Goal: Use online tool/utility: Utilize a website feature to perform a specific function

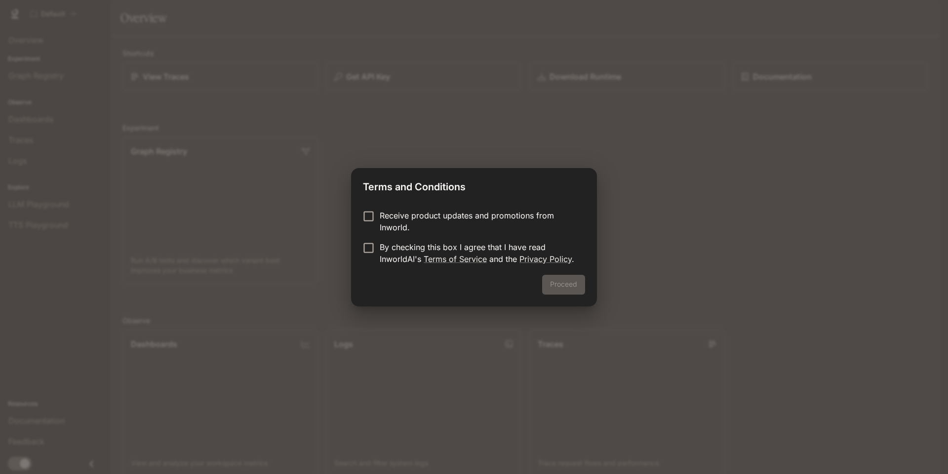
click at [402, 253] on p "By checking this box I agree that I have read InworldAI's Terms of Service and …" at bounding box center [479, 253] width 198 height 24
click at [579, 277] on button "Proceed" at bounding box center [563, 285] width 43 height 20
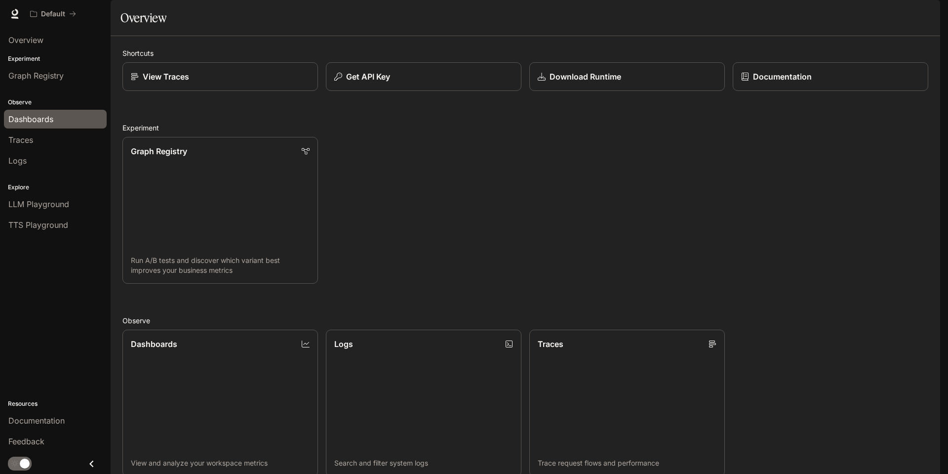
click at [40, 114] on span "Dashboards" at bounding box center [30, 119] width 45 height 12
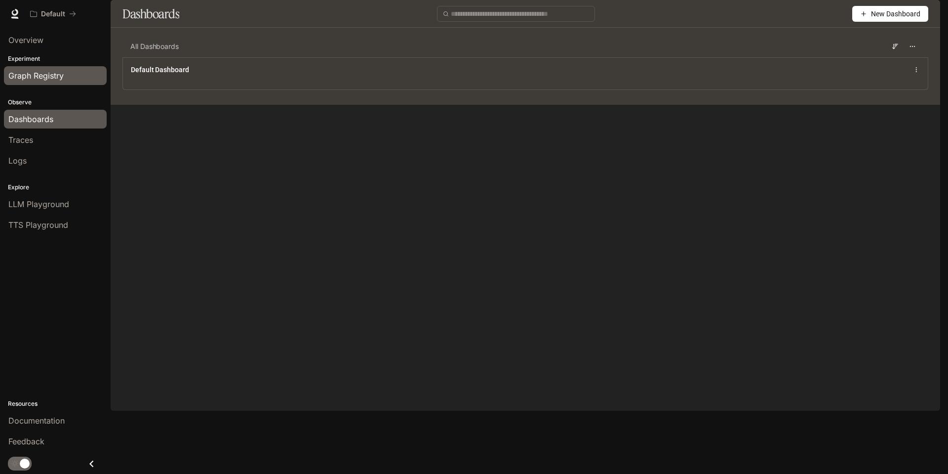
click at [66, 76] on div "Graph Registry" at bounding box center [55, 76] width 94 height 12
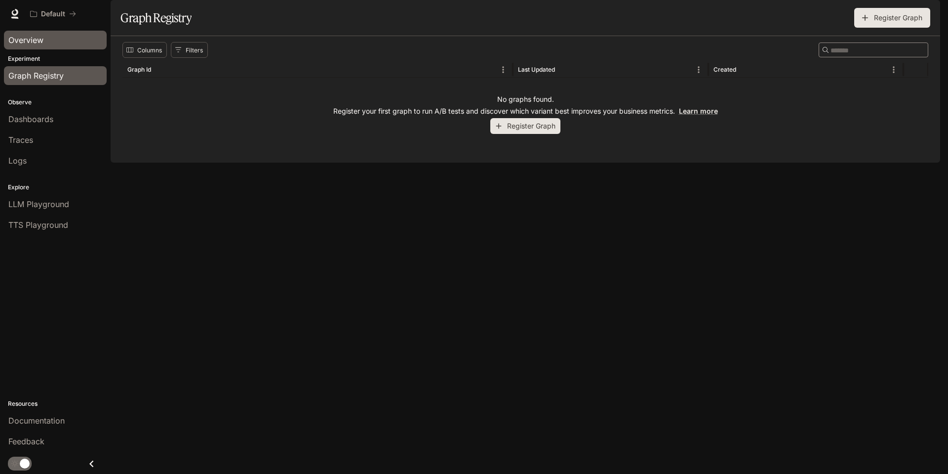
click at [54, 40] on div "Overview" at bounding box center [55, 40] width 94 height 12
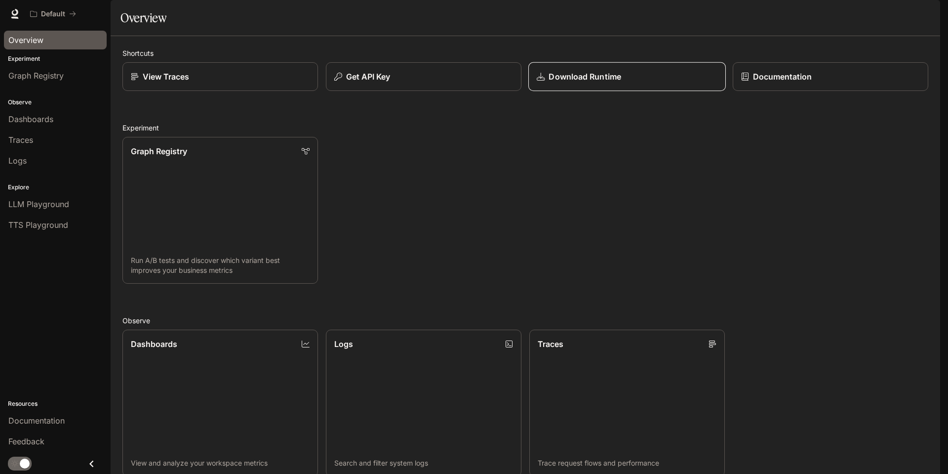
click at [584, 82] on p "Download Runtime" at bounding box center [585, 77] width 72 height 12
click at [219, 157] on div "Graph Registry" at bounding box center [220, 151] width 181 height 12
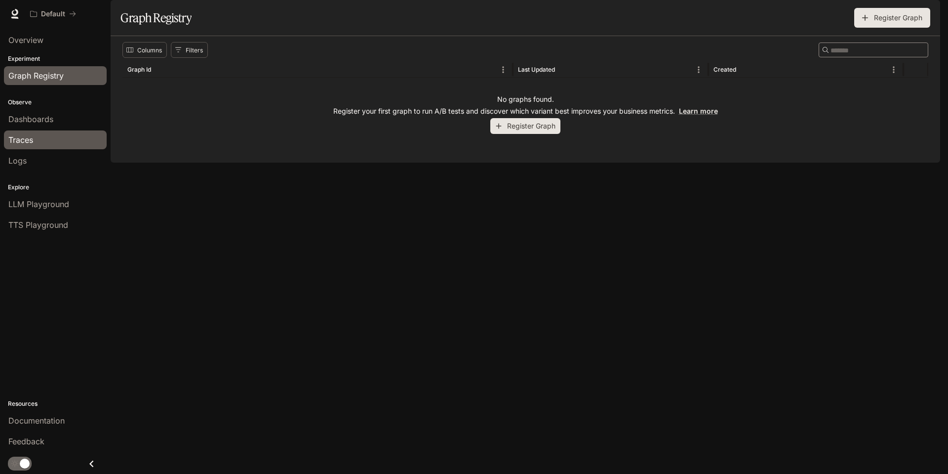
click at [31, 146] on link "Traces" at bounding box center [55, 139] width 103 height 19
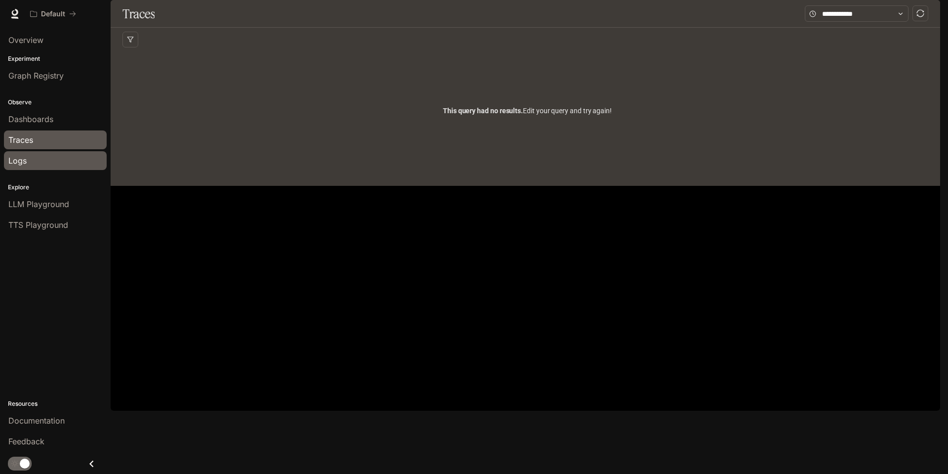
click at [30, 163] on div "Logs" at bounding box center [55, 161] width 94 height 12
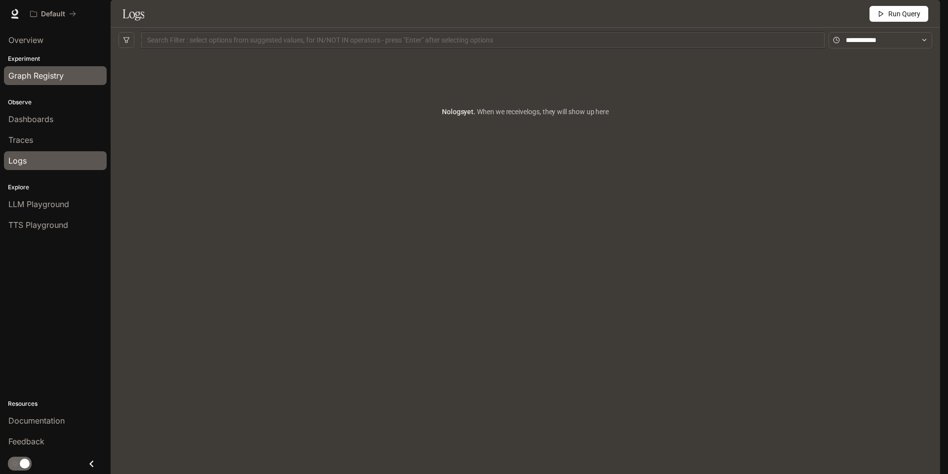
click at [42, 73] on span "Graph Registry" at bounding box center [35, 76] width 55 height 12
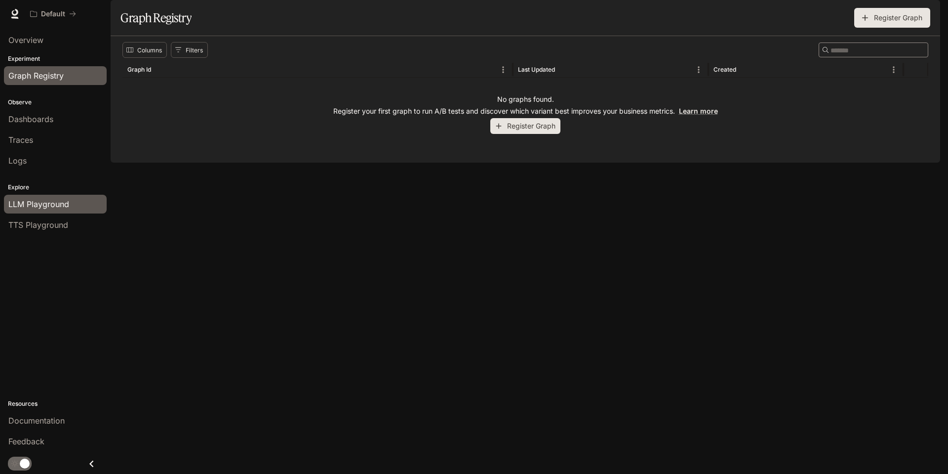
click at [60, 206] on span "LLM Playground" at bounding box center [38, 204] width 61 height 12
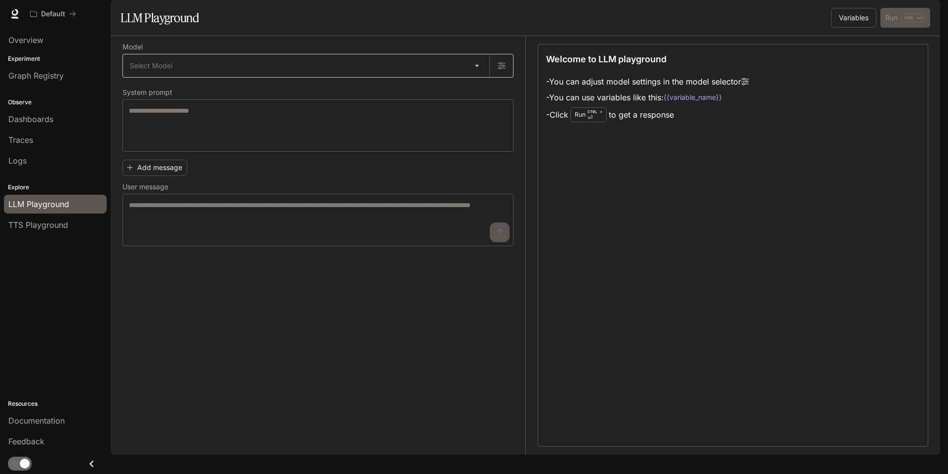
click at [174, 99] on body "Skip to main content Default Documentation Documentation Portal Overview Experi…" at bounding box center [474, 237] width 948 height 474
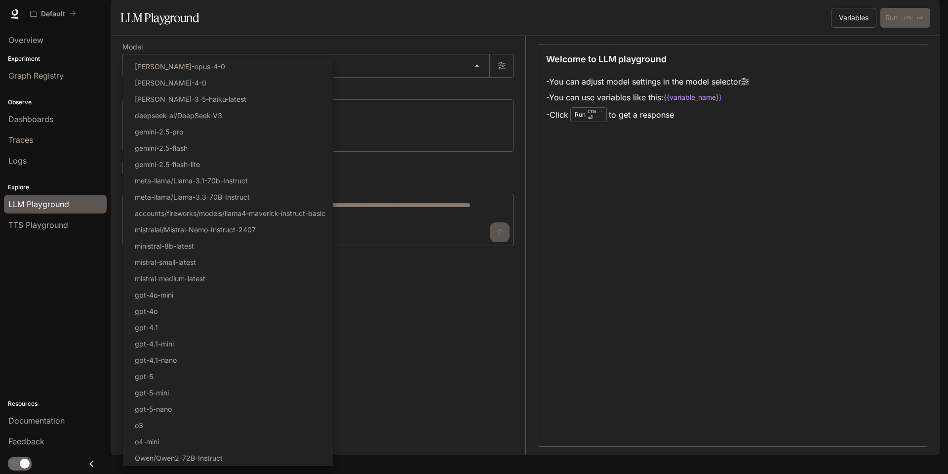
click at [420, 341] on div at bounding box center [474, 237] width 948 height 474
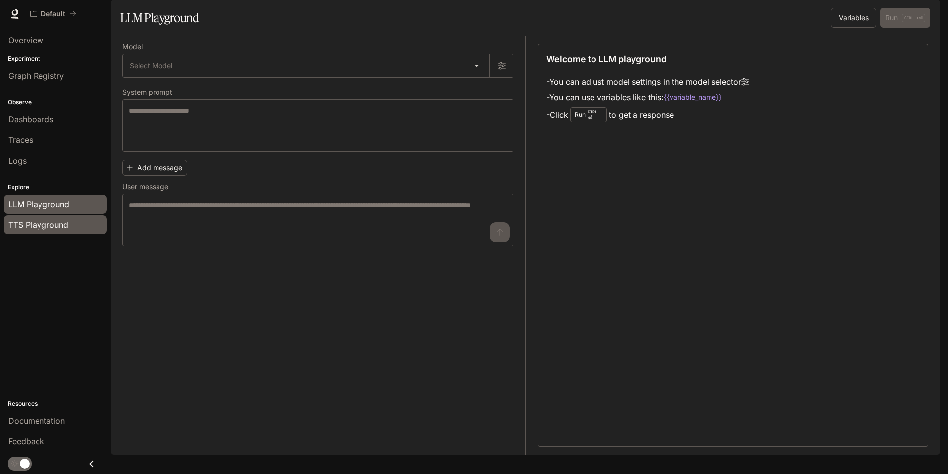
click at [46, 221] on span "TTS Playground" at bounding box center [38, 225] width 60 height 12
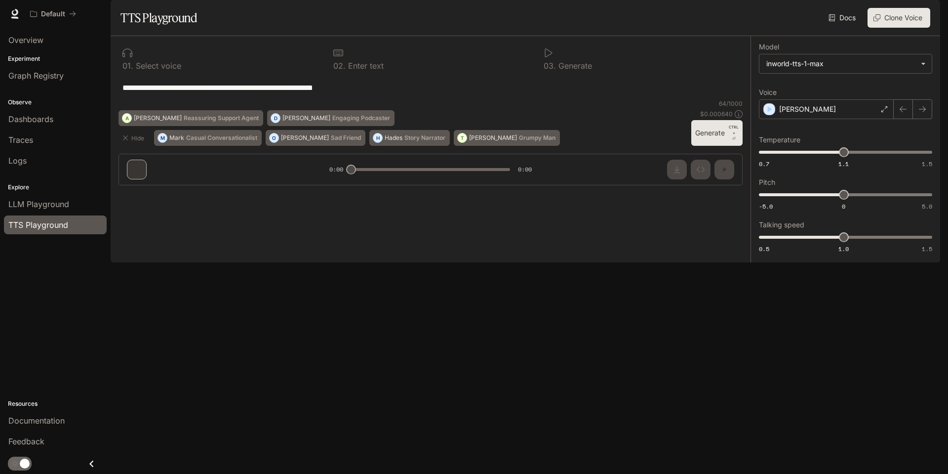
drag, startPoint x: 367, startPoint y: 105, endPoint x: 88, endPoint y: 109, distance: 278.5
click at [111, 109] on main "**********" at bounding box center [526, 131] width 830 height 262
paste textarea "**********"
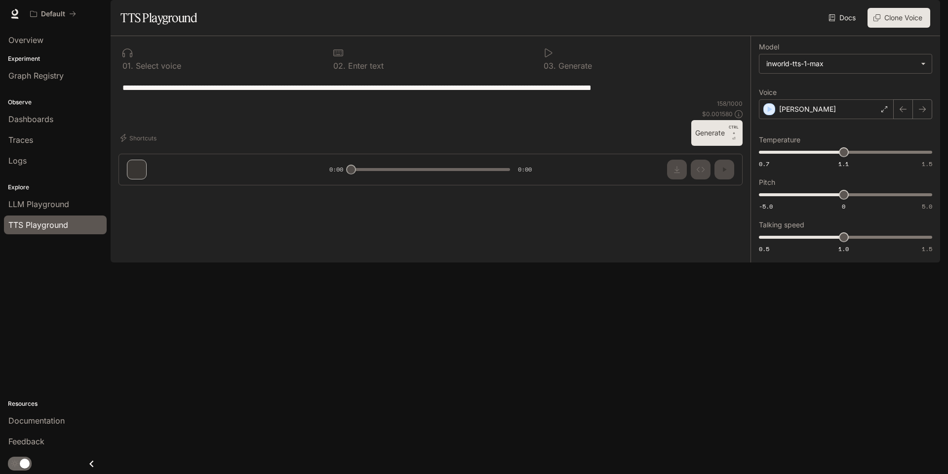
type textarea "**********"
click at [144, 70] on p "Select voice" at bounding box center [157, 66] width 48 height 8
click at [316, 99] on div "**********" at bounding box center [431, 88] width 624 height 24
click at [810, 119] on div "[PERSON_NAME]" at bounding box center [826, 109] width 135 height 20
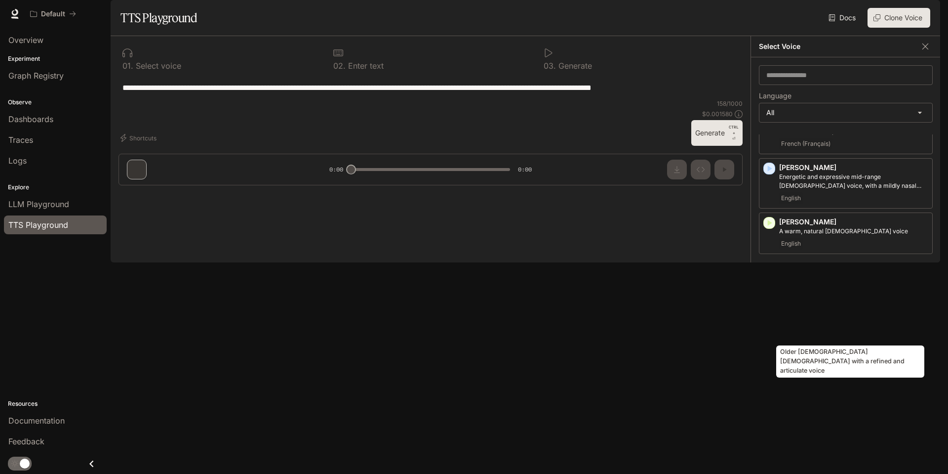
scroll to position [99, 0]
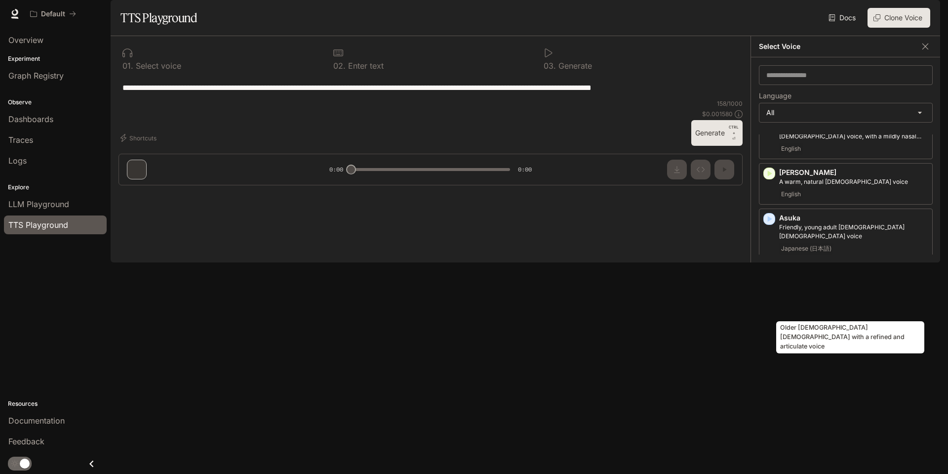
click at [857, 295] on p "Older [DEMOGRAPHIC_DATA] [DEMOGRAPHIC_DATA] with a refined and articulate voice" at bounding box center [853, 286] width 149 height 18
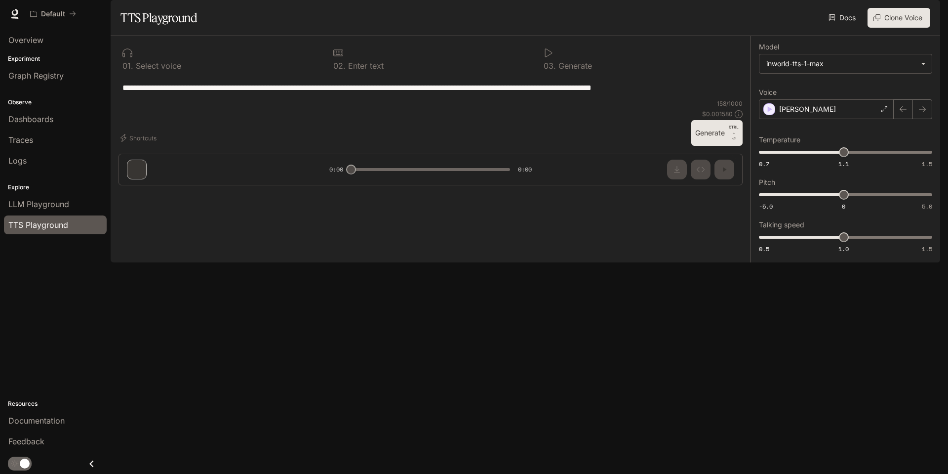
click at [720, 146] on button "Generate CTRL + ⏎" at bounding box center [716, 133] width 51 height 26
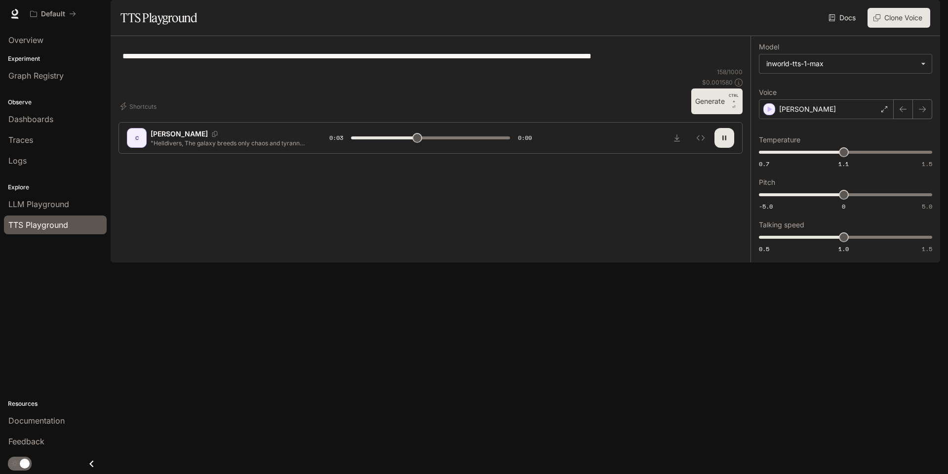
click at [721, 148] on button "button" at bounding box center [725, 138] width 20 height 20
click at [797, 114] on p "[PERSON_NAME]" at bounding box center [807, 109] width 57 height 10
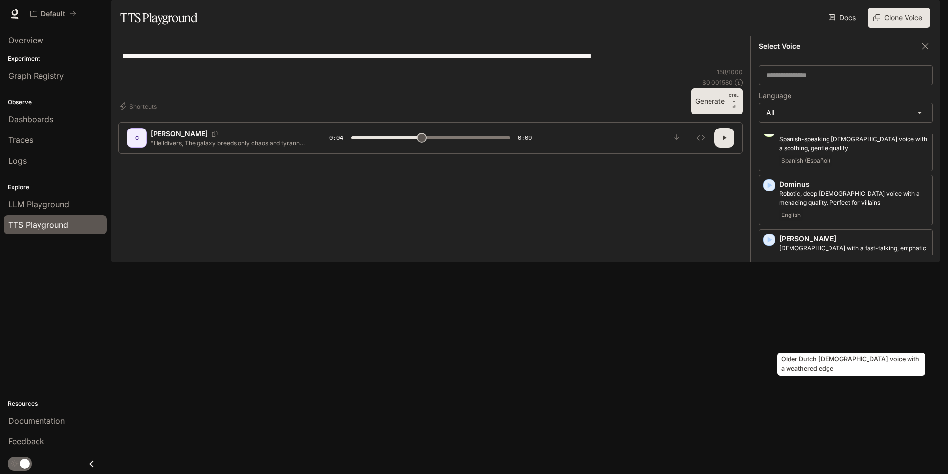
scroll to position [543, 0]
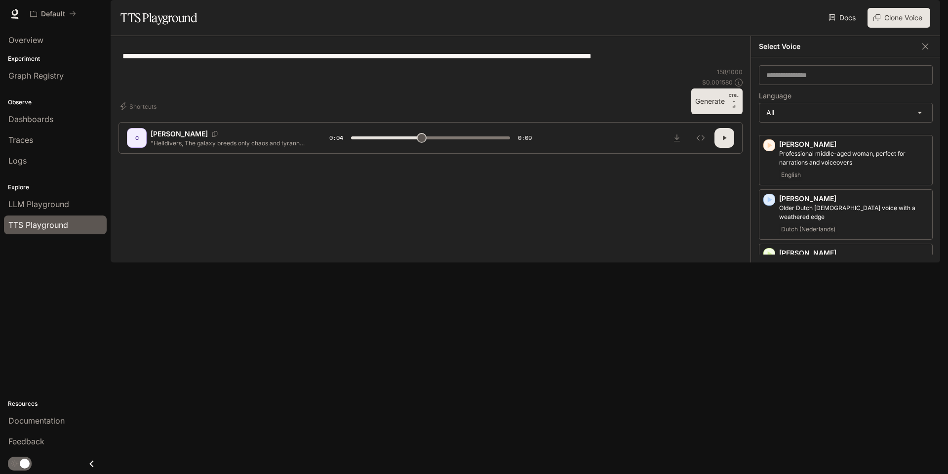
click at [836, 364] on p "Hades" at bounding box center [853, 362] width 149 height 10
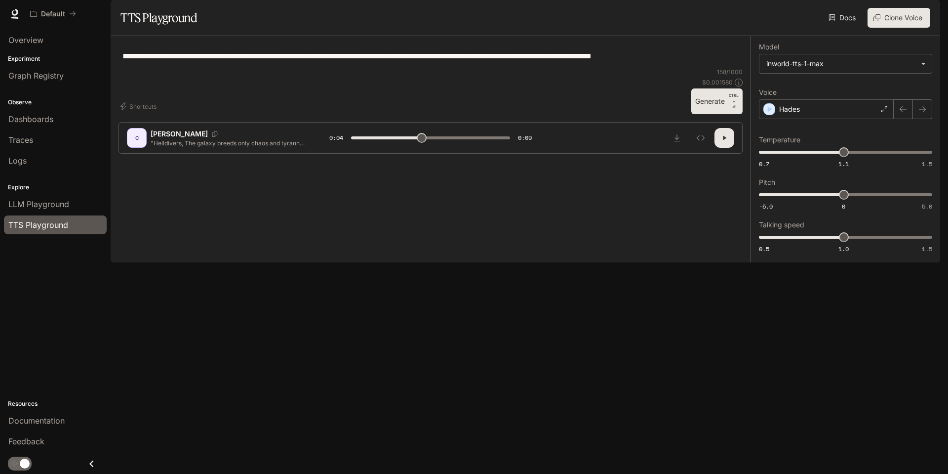
click at [700, 114] on button "Generate CTRL + ⏎" at bounding box center [716, 101] width 51 height 26
type input "*"
click at [623, 68] on div "**********" at bounding box center [431, 56] width 624 height 24
click at [680, 148] on button "Download audio" at bounding box center [677, 138] width 20 height 20
